Goal: Transaction & Acquisition: Purchase product/service

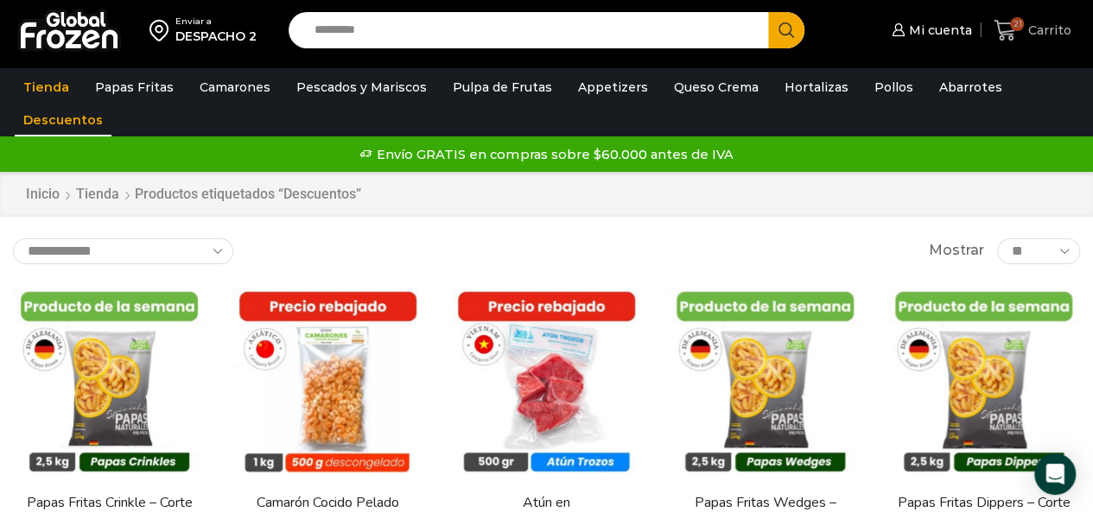
click at [1035, 25] on span "Carrito" at bounding box center [1047, 30] width 48 height 17
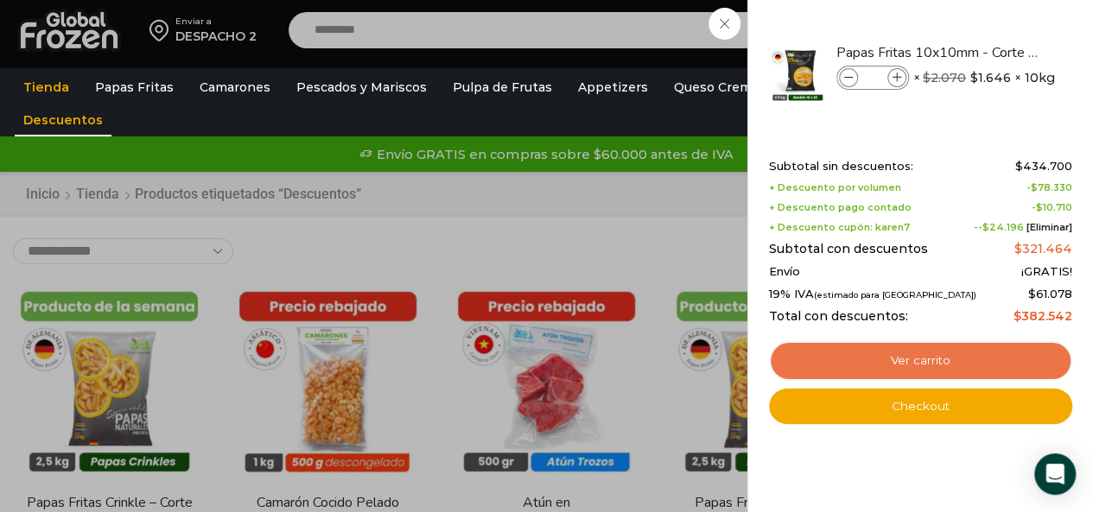
click at [876, 357] on link "Ver carrito" at bounding box center [920, 361] width 303 height 40
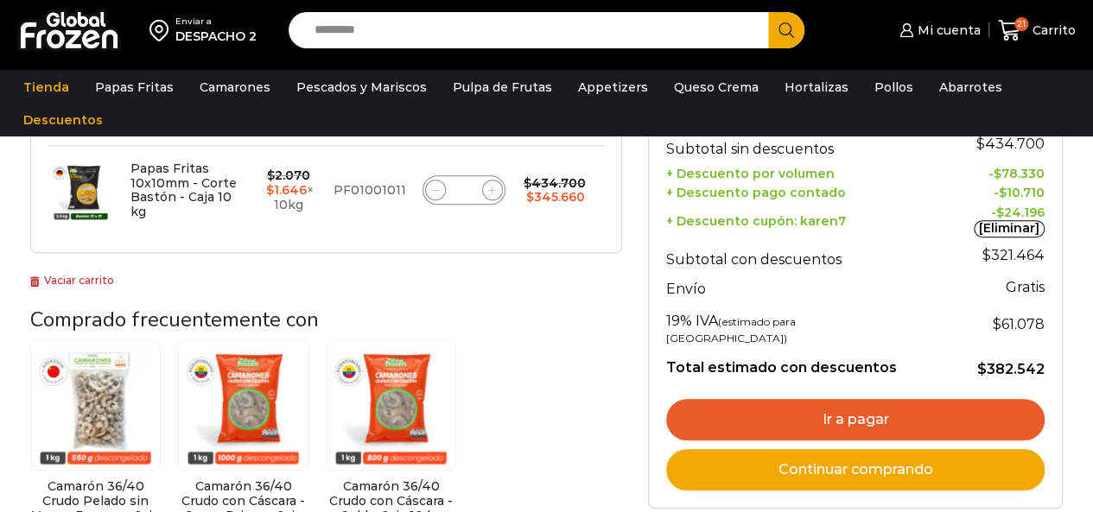
click at [490, 187] on icon at bounding box center [492, 191] width 8 height 8
type input "**"
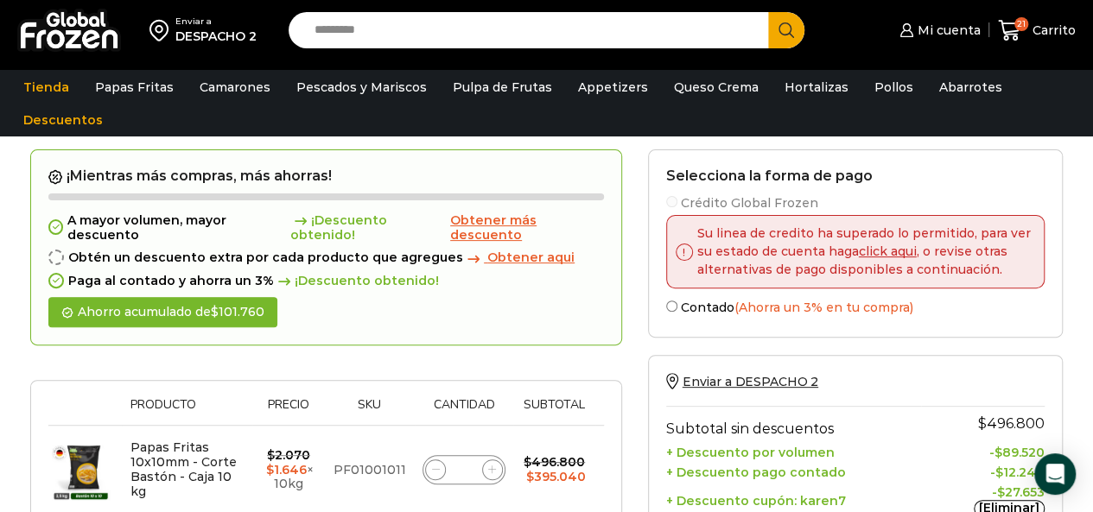
scroll to position [128, 0]
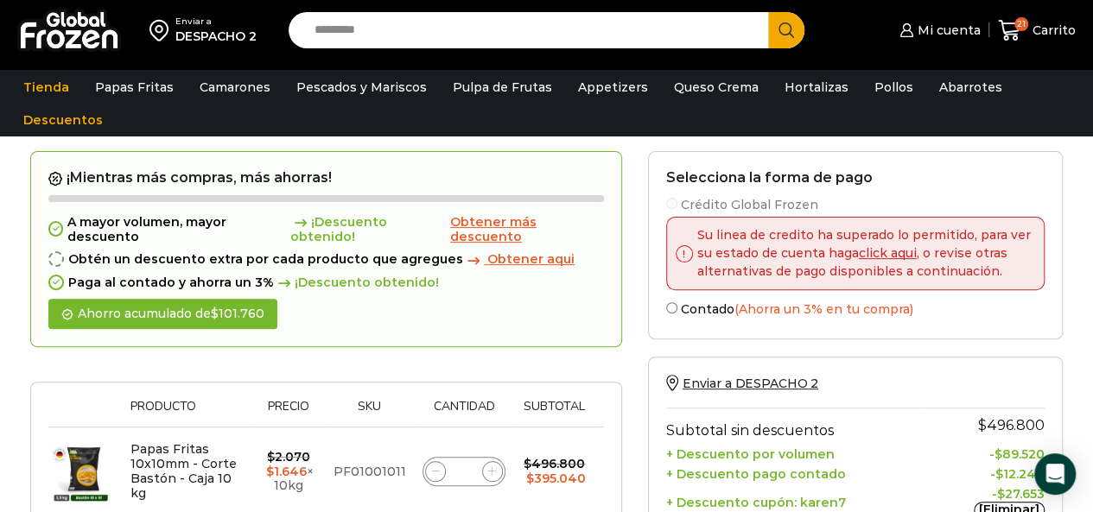
drag, startPoint x: 496, startPoint y: 471, endPoint x: 504, endPoint y: 452, distance: 20.5
click at [496, 471] on icon at bounding box center [492, 471] width 8 height 8
type input "**"
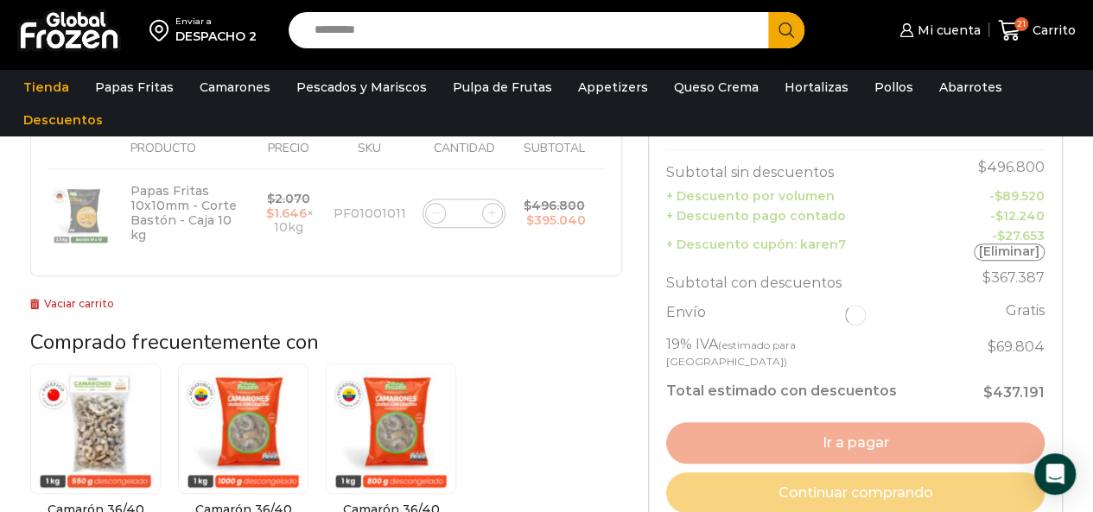
scroll to position [387, 0]
click at [448, 28] on input "Search input" at bounding box center [533, 30] width 454 height 36
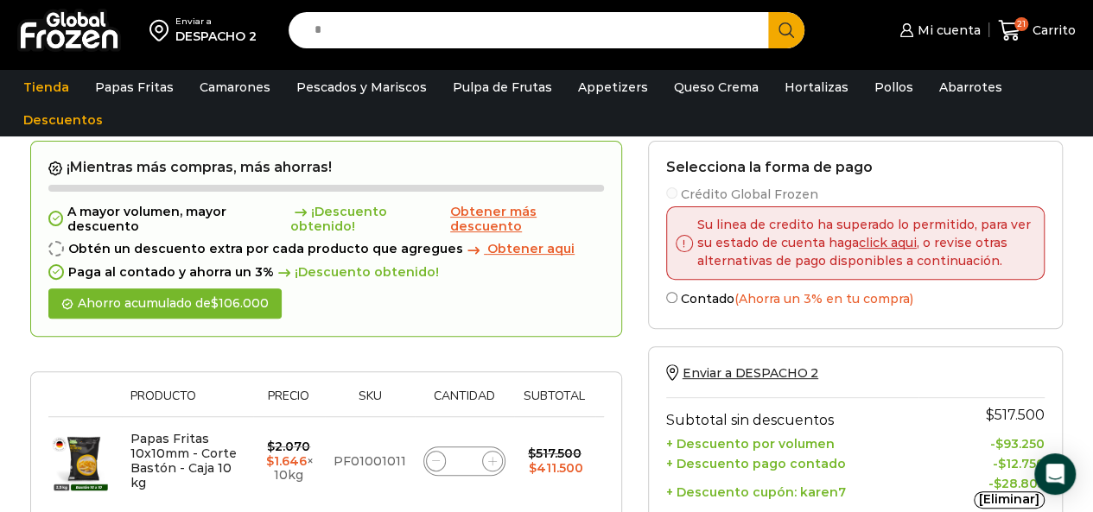
scroll to position [128, 0]
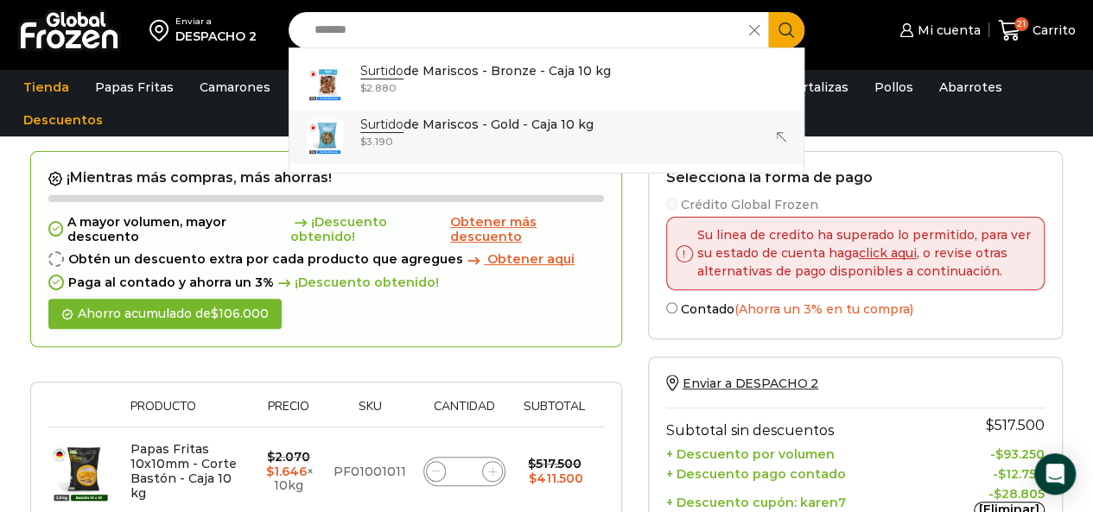
click at [425, 118] on p "Surtido de Mariscos - Gold - Caja 10 kg" at bounding box center [476, 124] width 233 height 19
type input "**********"
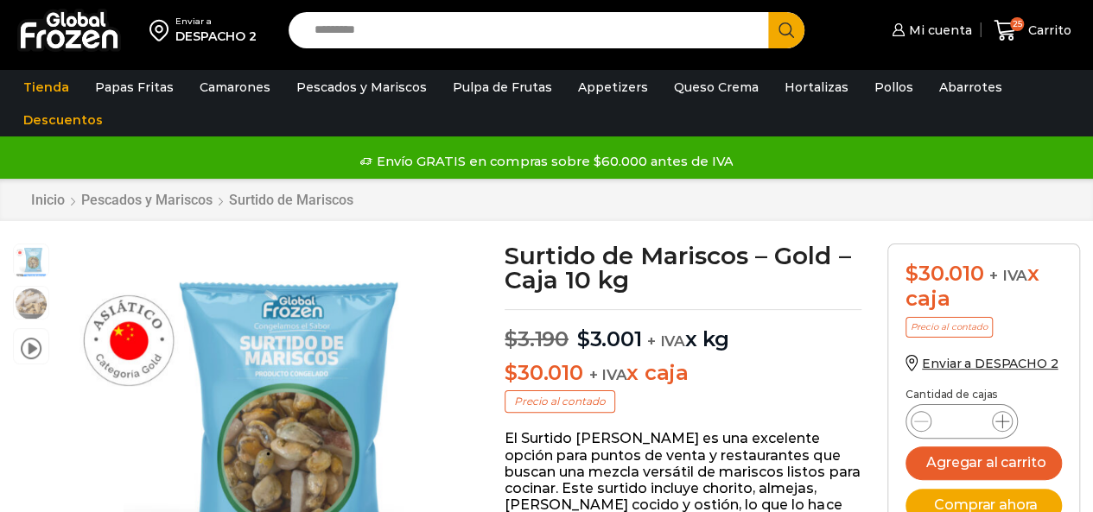
click at [1002, 415] on icon at bounding box center [1002, 422] width 14 height 14
click at [1002, 417] on icon at bounding box center [1002, 422] width 14 height 14
type input "*"
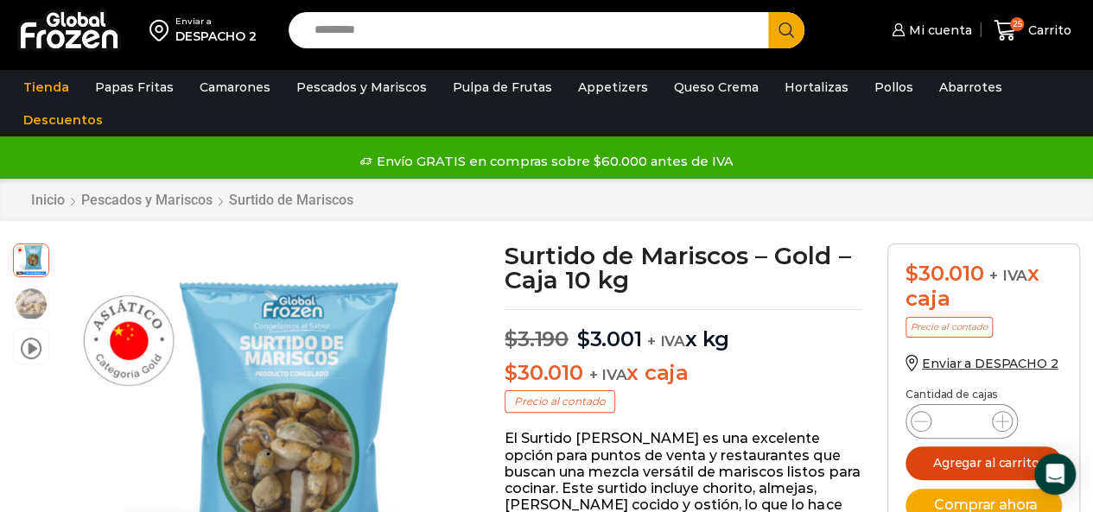
click at [993, 455] on button "Agregar al carrito" at bounding box center [983, 464] width 156 height 34
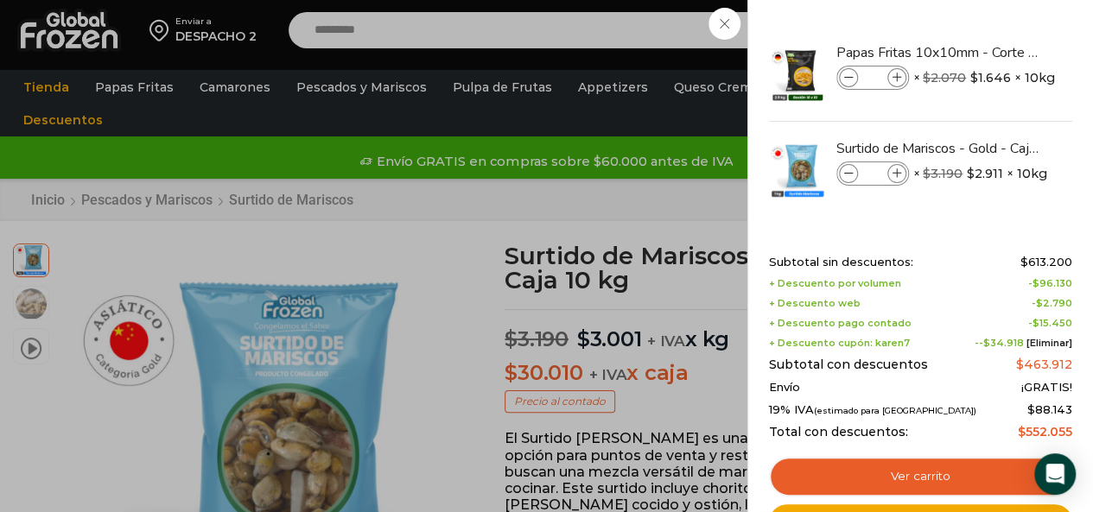
click at [989, 51] on div "28 Carrito 28 28 Shopping Cart" at bounding box center [1032, 30] width 86 height 41
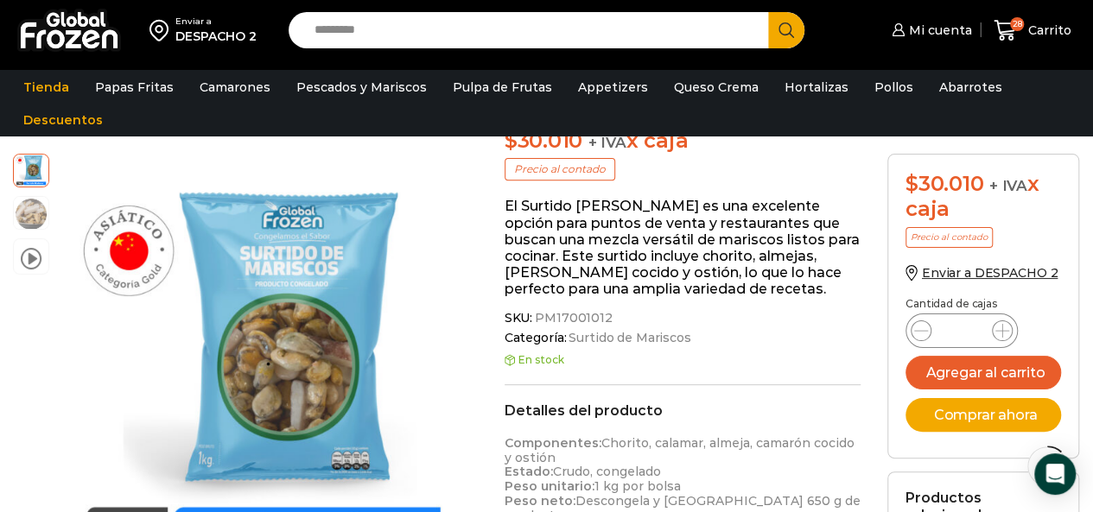
scroll to position [260, 0]
